Goal: Information Seeking & Learning: Learn about a topic

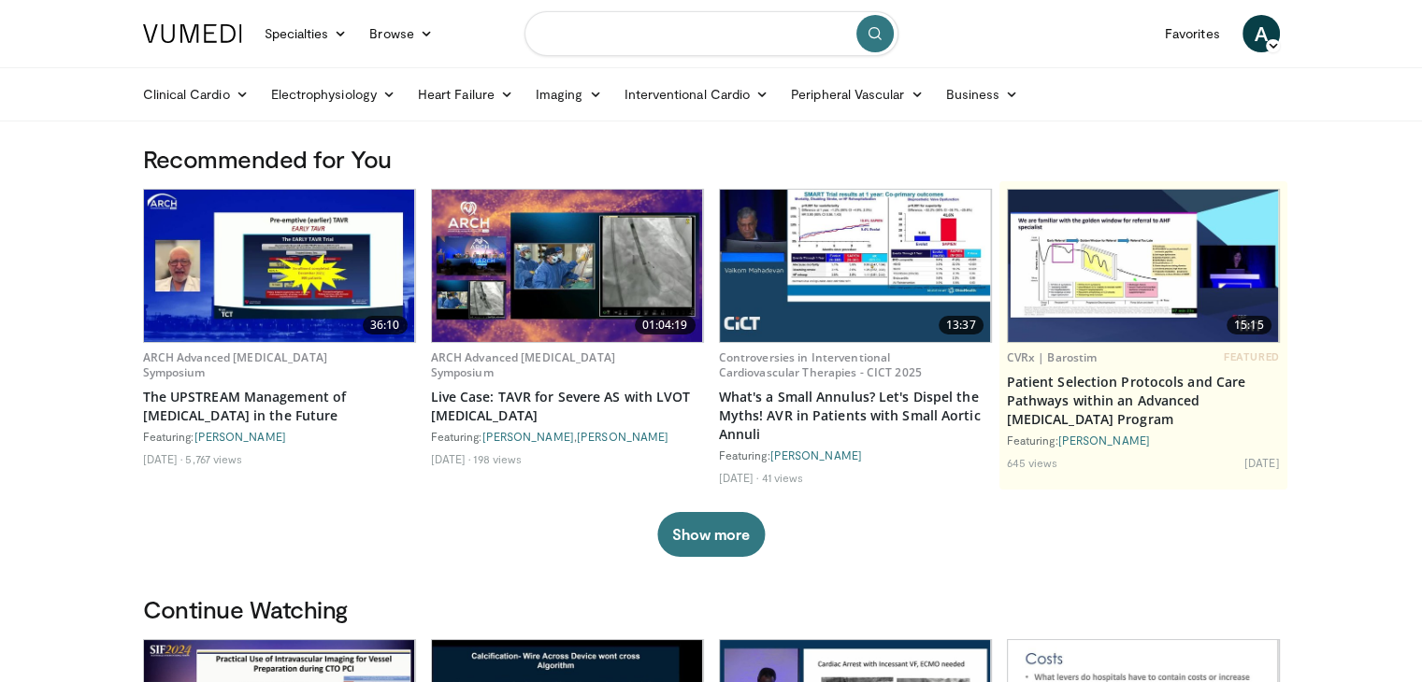
click at [640, 50] on input "Search topics, interventions" at bounding box center [711, 33] width 374 height 45
type input "**********"
click at [869, 43] on button "submit" at bounding box center [874, 33] width 37 height 37
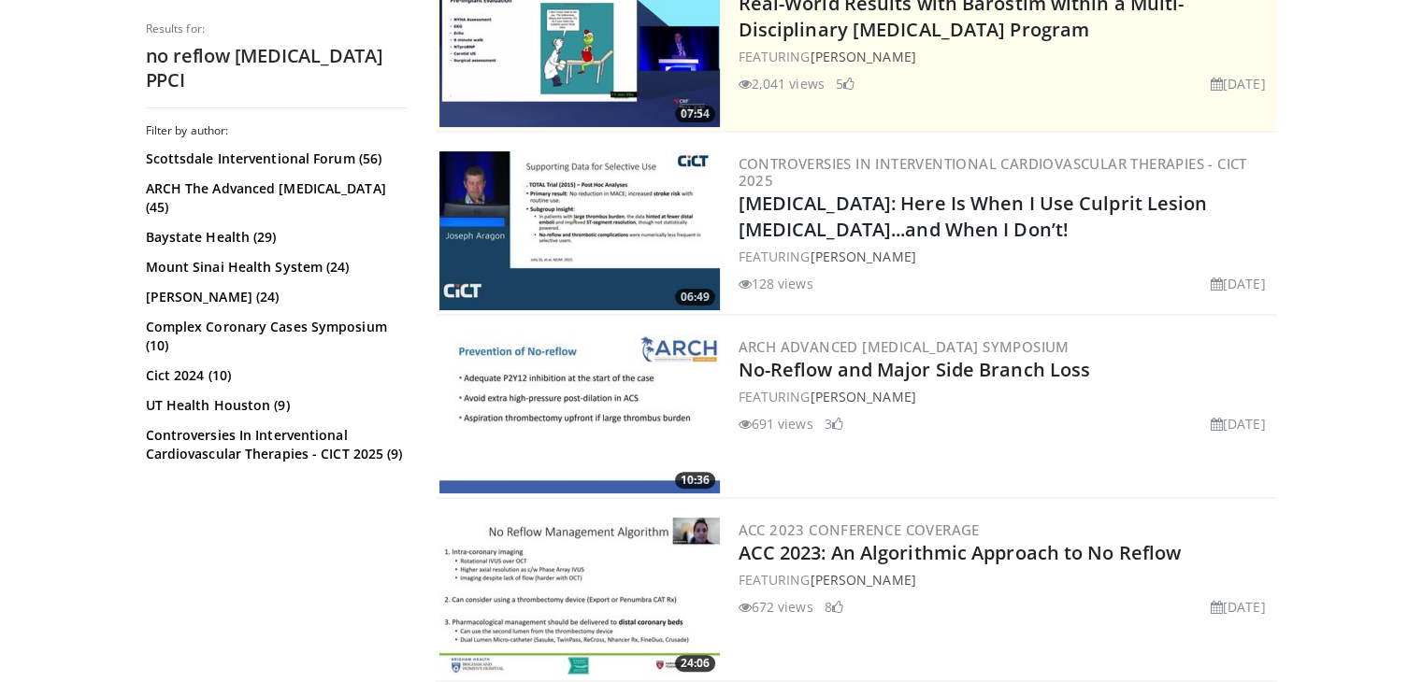
scroll to position [557, 0]
